Goal: Task Accomplishment & Management: Manage account settings

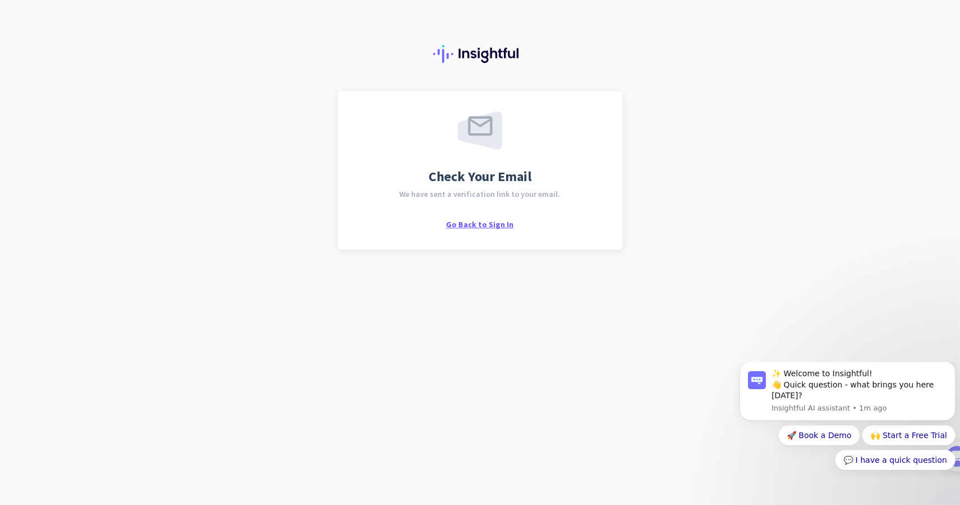
click at [484, 228] on span "Go Back to Sign In" at bounding box center [479, 224] width 67 height 10
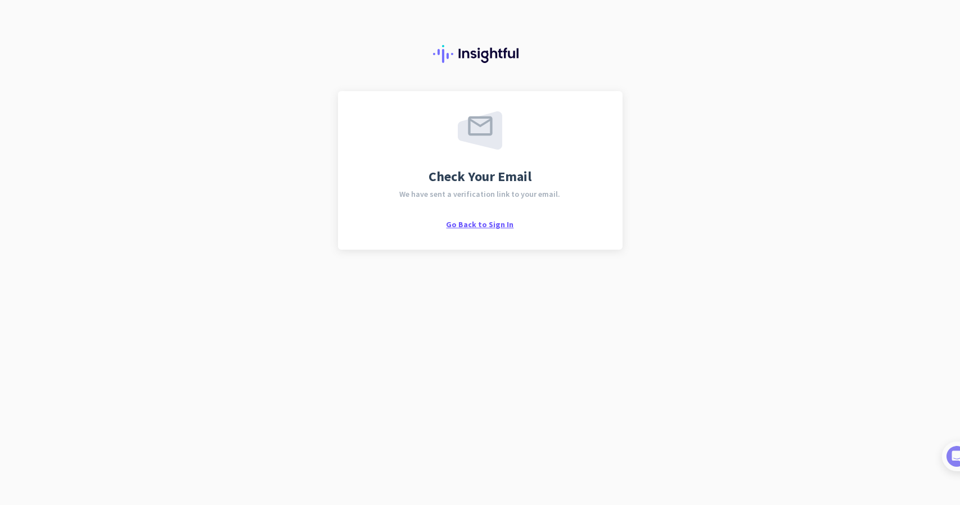
click at [462, 226] on span "Go Back to Sign In" at bounding box center [479, 224] width 67 height 10
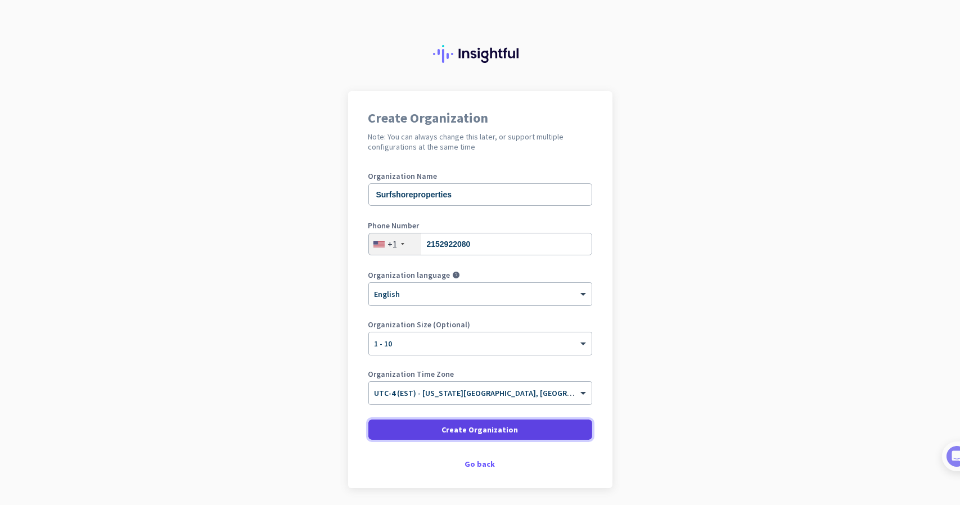
click at [486, 433] on span "Create Organization" at bounding box center [480, 429] width 76 height 11
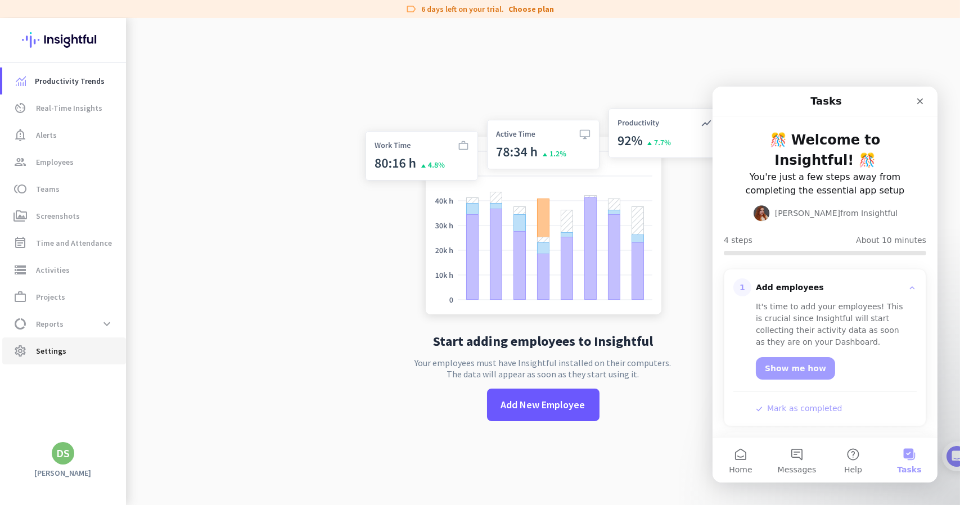
click at [41, 350] on span "Settings" at bounding box center [51, 350] width 30 height 13
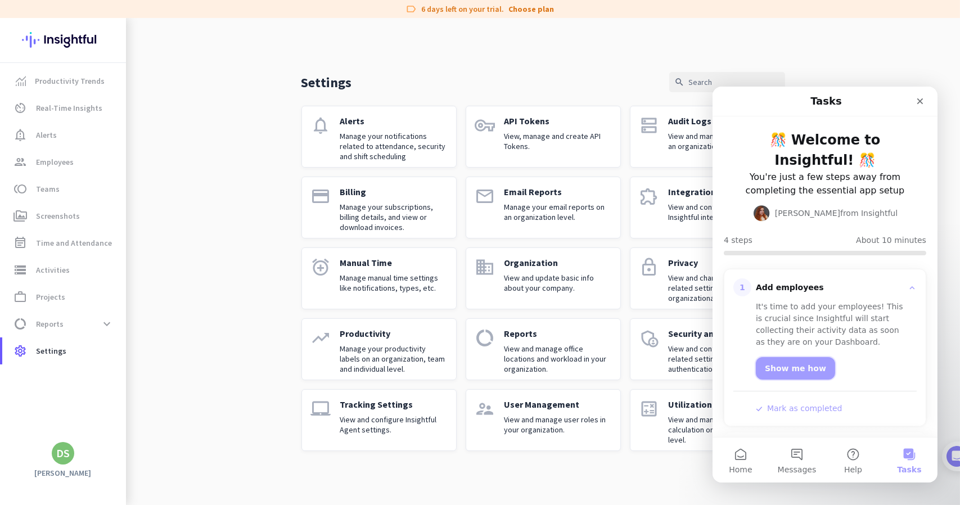
click at [783, 367] on link "Show me how" at bounding box center [794, 367] width 79 height 22
